Goal: Information Seeking & Learning: Learn about a topic

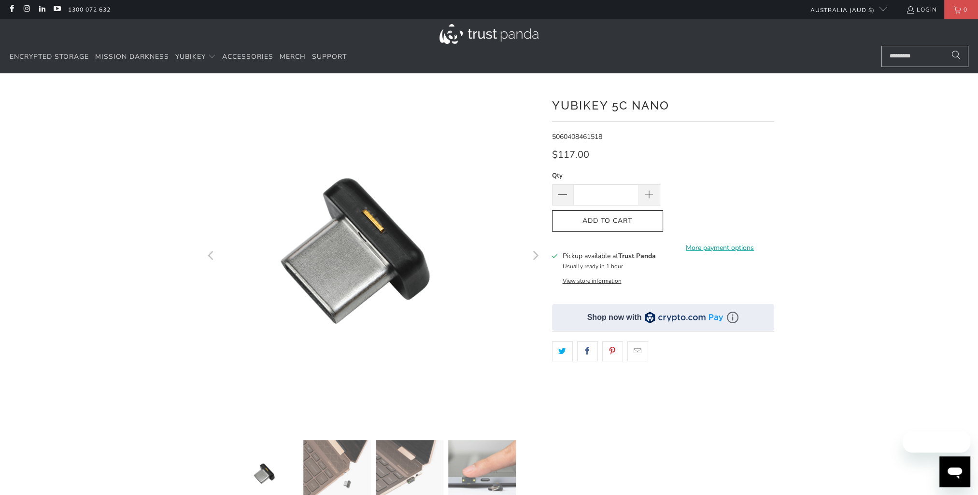
scroll to position [97, 0]
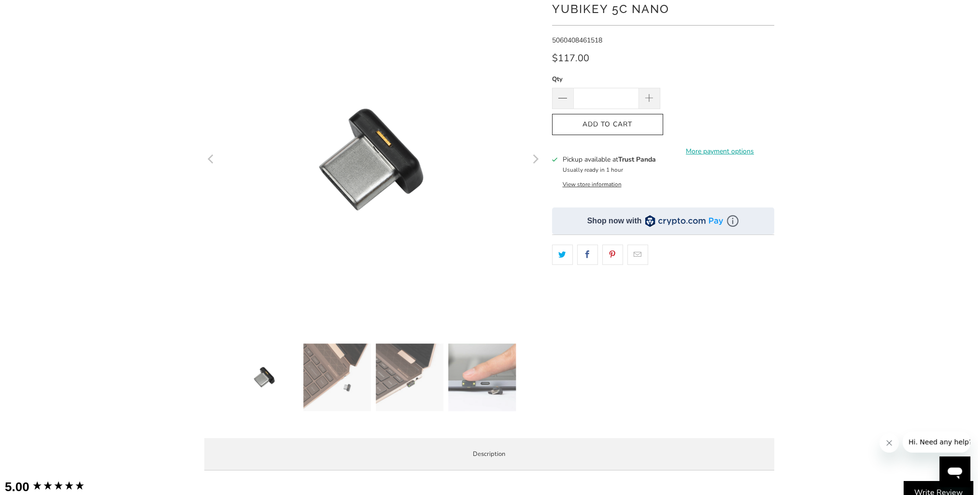
click at [499, 363] on img at bounding box center [482, 378] width 68 height 68
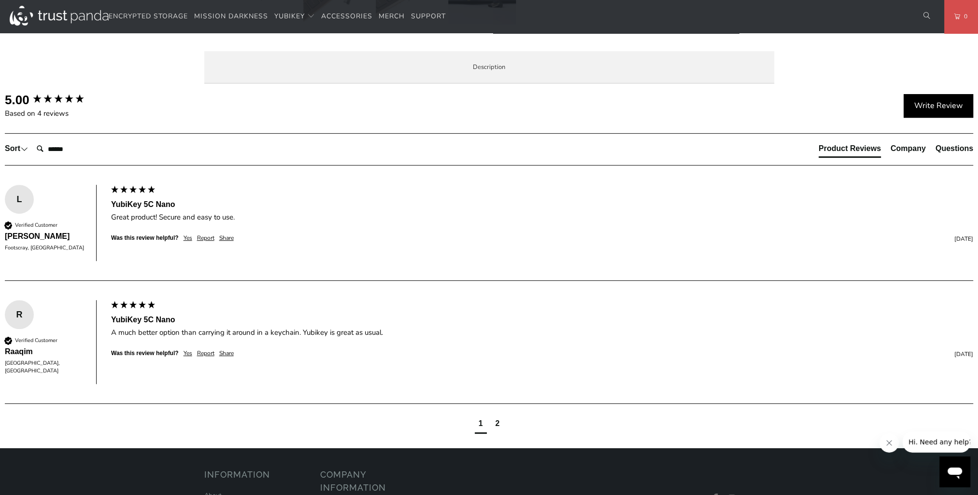
scroll to position [531, 0]
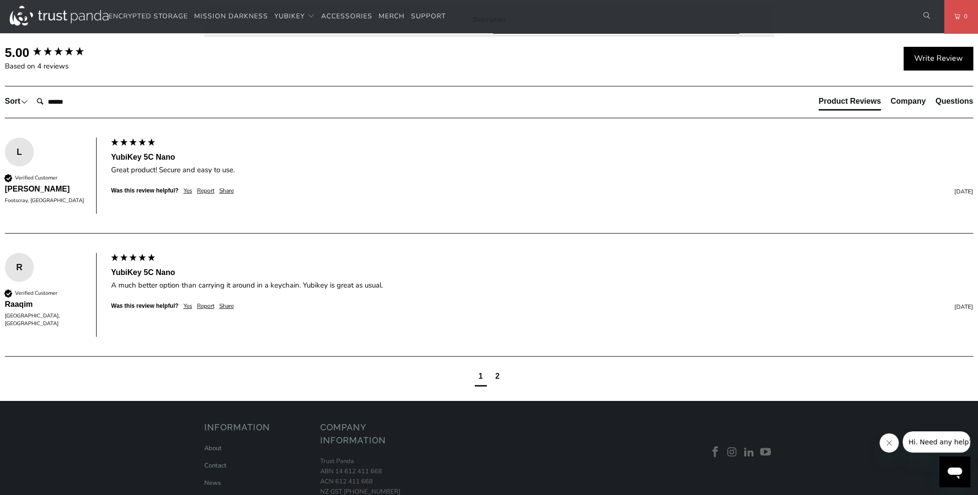
click at [0, 0] on span "Specifications" at bounding box center [0, 0] width 0 height 0
drag, startPoint x: 317, startPoint y: 323, endPoint x: 522, endPoint y: 328, distance: 204.8
click at [0, 0] on td "WebAuthn, FIDO2 CTAP1, FIDO2 CTAP2, Universal 2nd Factor (U2F), Smart card (PIV…" at bounding box center [0, 0] width 0 height 0
drag, startPoint x: 522, startPoint y: 328, endPoint x: 487, endPoint y: 318, distance: 36.2
click at [0, 0] on td "WebAuthn, FIDO2 CTAP1, FIDO2 CTAP2, Universal 2nd Factor (U2F), Smart card (PIV…" at bounding box center [0, 0] width 0 height 0
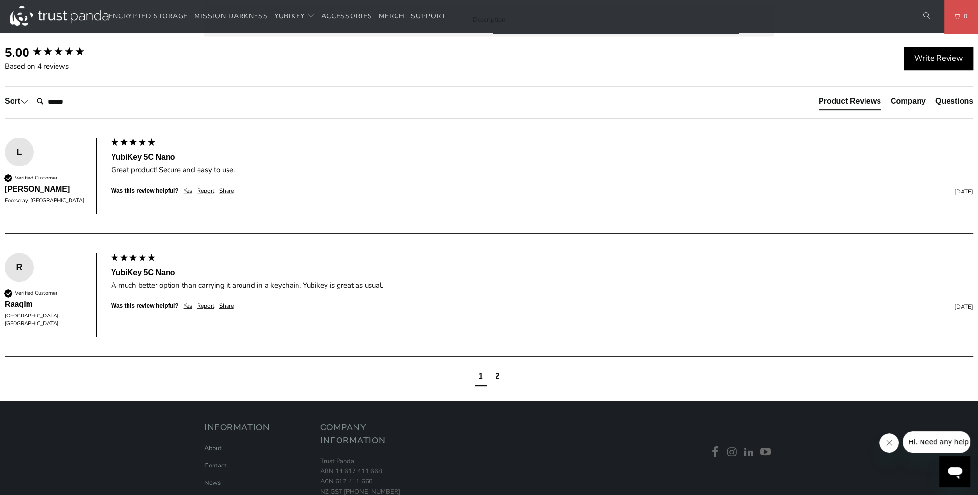
drag, startPoint x: 318, startPoint y: 320, endPoint x: 397, endPoint y: 324, distance: 79.3
click at [0, 0] on td "WebAuthn, FIDO2 CTAP1, FIDO2 CTAP2, Universal 2nd Factor (U2F), Smart card (PIV…" at bounding box center [0, 0] width 0 height 0
drag, startPoint x: 397, startPoint y: 324, endPoint x: 364, endPoint y: 315, distance: 34.8
click at [0, 0] on td "WebAuthn, FIDO2 CTAP1, FIDO2 CTAP2, Universal 2nd Factor (U2F), Smart card (PIV…" at bounding box center [0, 0] width 0 height 0
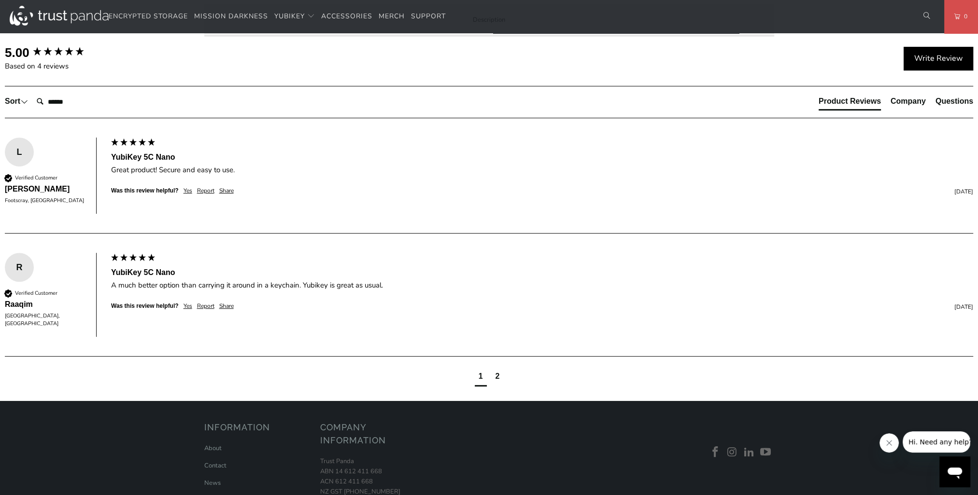
click at [0, 0] on td "WebAuthn, FIDO2 CTAP1, FIDO2 CTAP2, Universal 2nd Factor (U2F), Smart card (PIV…" at bounding box center [0, 0] width 0 height 0
drag, startPoint x: 682, startPoint y: 321, endPoint x: 675, endPoint y: 333, distance: 14.1
click at [0, 0] on td "WebAuthn, FIDO2 CTAP1, FIDO2 CTAP2, Universal 2nd Factor (U2F), Smart card (PIV…" at bounding box center [0, 0] width 0 height 0
drag, startPoint x: 590, startPoint y: 329, endPoint x: 274, endPoint y: 327, distance: 315.4
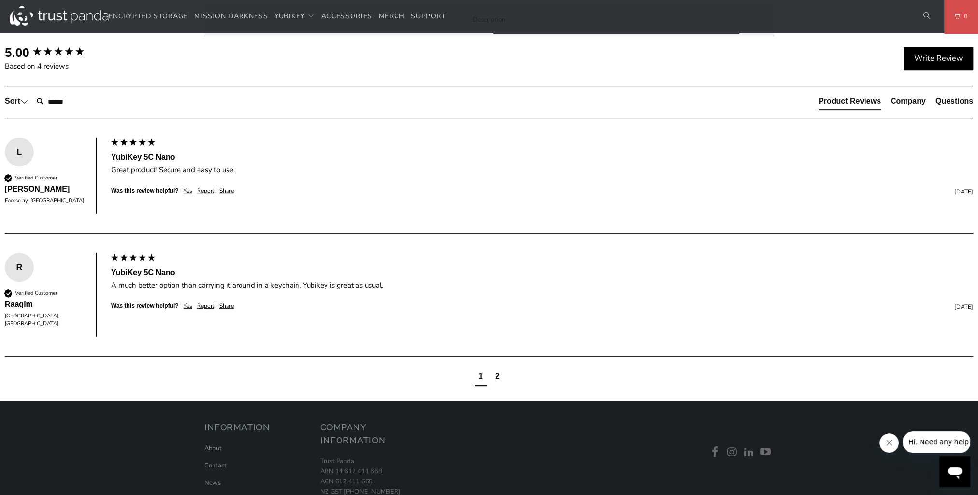
click at [0, 0] on tr "Function WebAuthn, FIDO2 CTAP1, FIDO2 CTAP2, Universal 2nd Factor (U2F), Smart …" at bounding box center [0, 0] width 0 height 0
click at [0, 0] on td "WebAuthn, FIDO2 CTAP1, FIDO2 CTAP2, Universal 2nd Factor (U2F), Smart card (PIV…" at bounding box center [0, 0] width 0 height 0
click at [0, 0] on td "Google Account, Microsoft account, [DOMAIN_NAME]" at bounding box center [0, 0] width 0 height 0
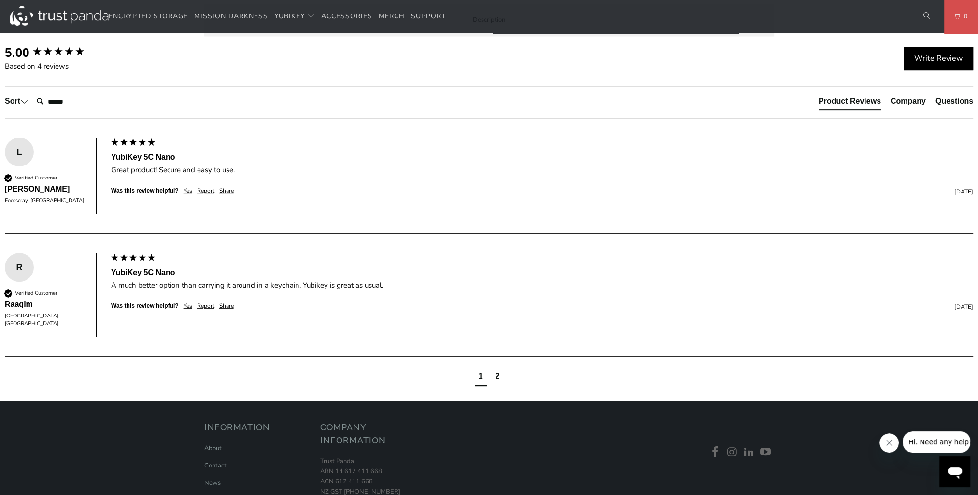
click at [0, 0] on td "Google Account, Microsoft account, [DOMAIN_NAME]" at bounding box center [0, 0] width 0 height 0
drag, startPoint x: 392, startPoint y: 238, endPoint x: 508, endPoint y: 230, distance: 116.2
click at [0, 0] on td "Google Account, Microsoft account, [DOMAIN_NAME]" at bounding box center [0, 0] width 0 height 0
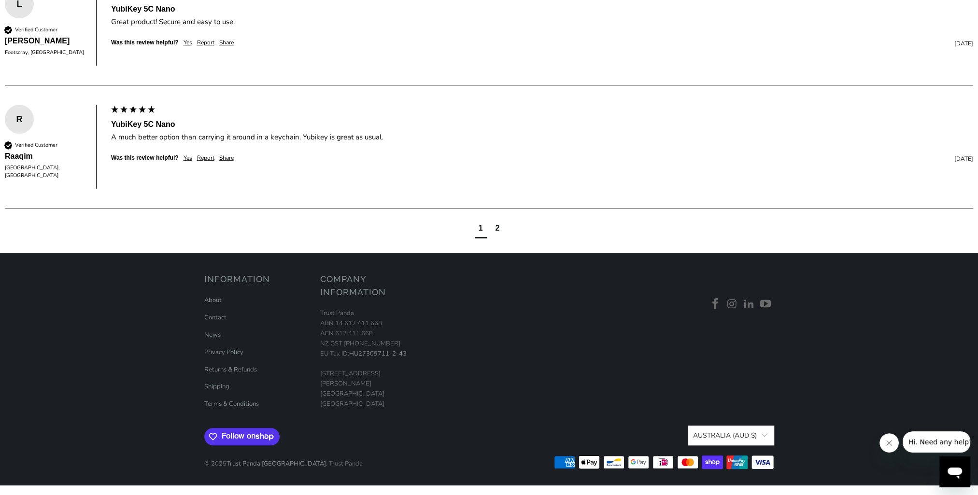
scroll to position [1123, 0]
